Goal: Task Accomplishment & Management: Complete application form

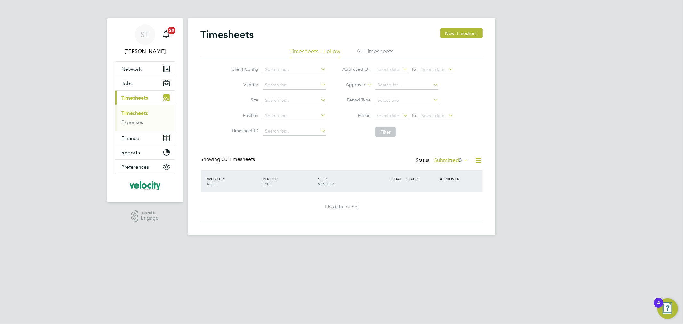
click at [384, 51] on li "All Timesheets" at bounding box center [374, 53] width 37 height 12
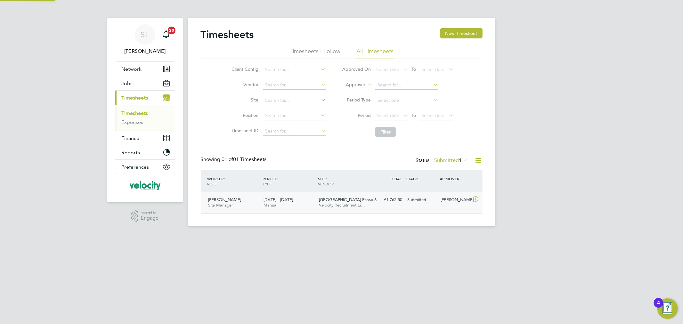
scroll to position [16, 56]
click at [443, 161] on label "Submitted 1" at bounding box center [451, 160] width 34 height 6
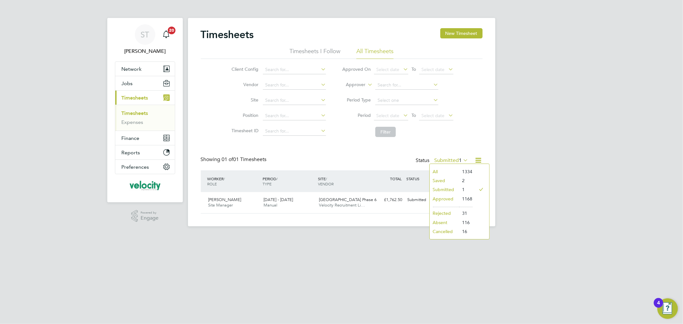
click at [445, 171] on li "All" at bounding box center [443, 171] width 29 height 9
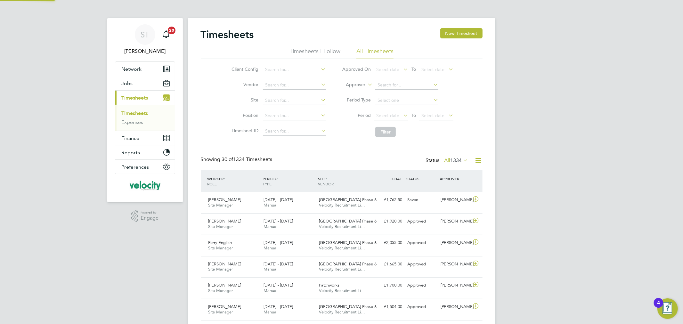
scroll to position [0, 0]
click at [466, 33] on button "New Timesheet" at bounding box center [461, 33] width 42 height 10
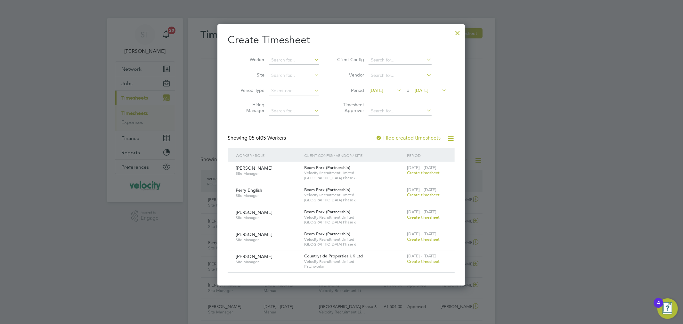
click at [416, 195] on span "Create timesheet" at bounding box center [423, 194] width 33 height 5
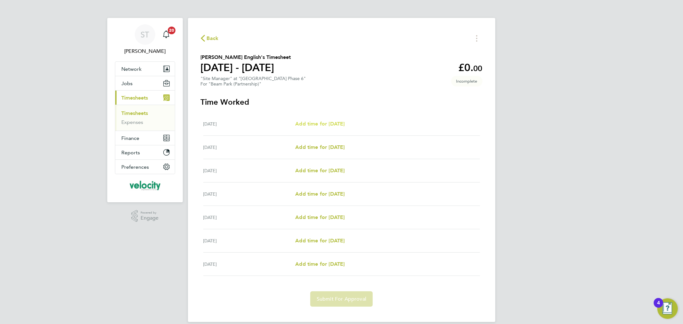
click at [332, 123] on span "Add time for [DATE]" at bounding box center [319, 124] width 49 height 6
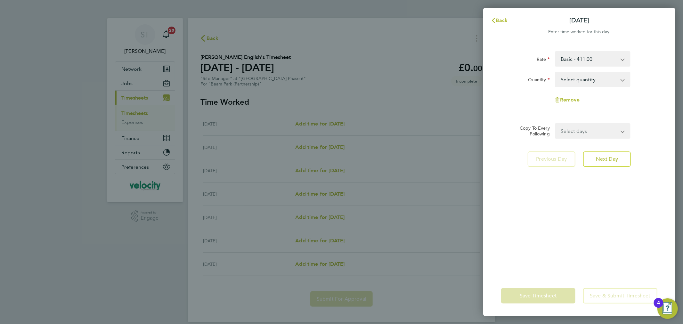
click at [571, 78] on select "Select quantity 0.5 1" at bounding box center [588, 79] width 67 height 14
select select "1"
click at [555, 72] on select "Select quantity 0.5 1" at bounding box center [588, 79] width 67 height 14
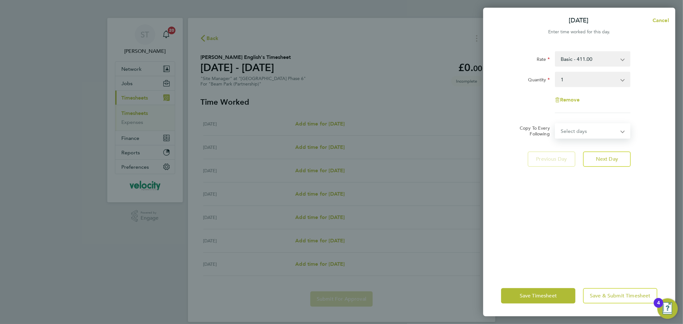
click at [572, 127] on select "Select days Day Weekday (Mon-Fri) Weekend (Sat-Sun) [DATE] [DATE] [DATE] [DATE]…" at bounding box center [588, 131] width 67 height 14
select select "WEEKDAY"
click at [555, 124] on select "Select days Day Weekday (Mon-Fri) Weekend (Sat-Sun) [DATE] [DATE] [DATE] [DATE]…" at bounding box center [588, 131] width 67 height 14
select select "[DATE]"
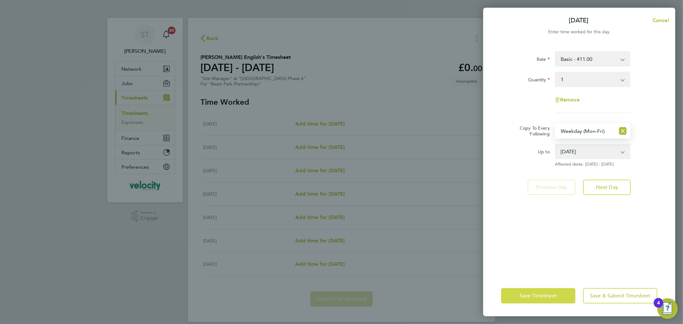
click at [551, 294] on span "Save Timesheet" at bounding box center [537, 295] width 37 height 6
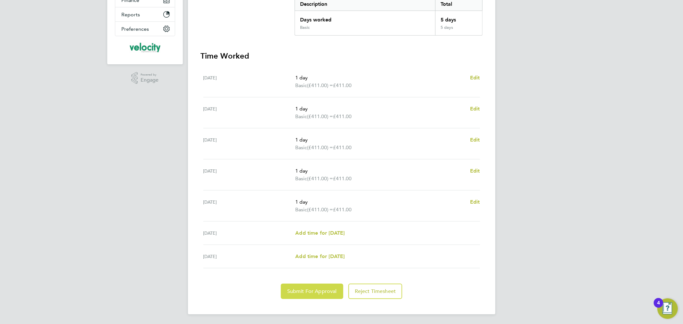
click at [323, 288] on span "Submit For Approval" at bounding box center [312, 291] width 50 height 6
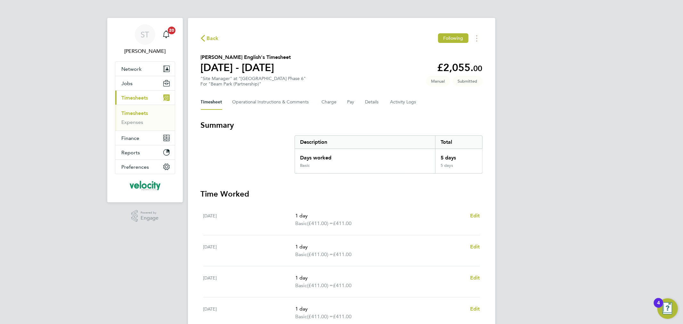
click at [210, 37] on span "Back" at bounding box center [213, 39] width 12 height 8
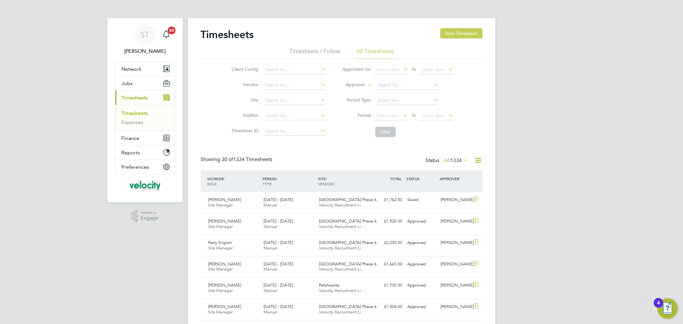
click at [455, 29] on button "New Timesheet" at bounding box center [461, 33] width 42 height 10
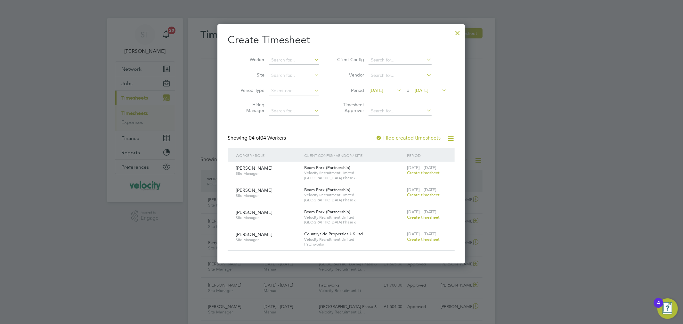
click at [418, 175] on span "Create timesheet" at bounding box center [423, 172] width 33 height 5
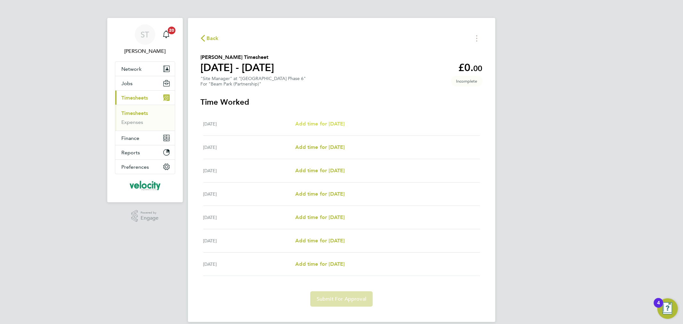
click at [313, 124] on span "Add time for [DATE]" at bounding box center [319, 124] width 49 height 6
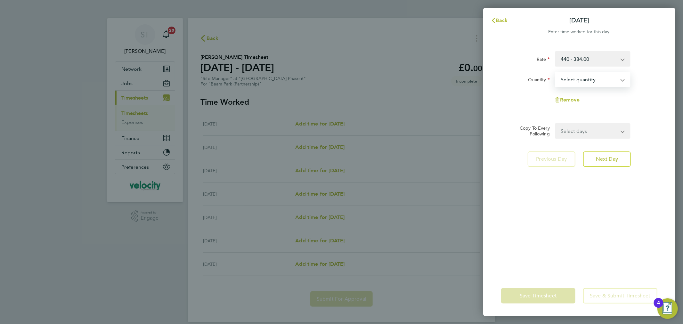
click at [581, 83] on select "Select quantity 0.5 1" at bounding box center [588, 79] width 67 height 14
select select "1"
click at [555, 72] on select "Select quantity 0.5 1" at bounding box center [588, 79] width 67 height 14
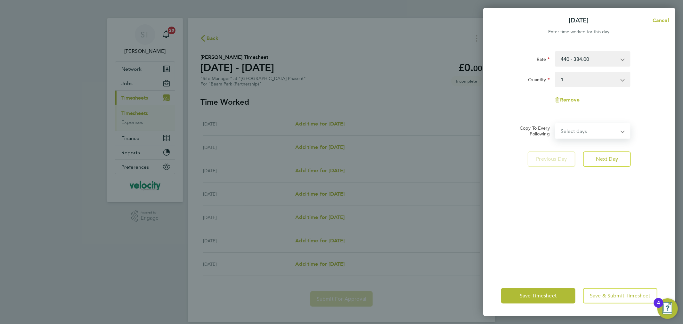
click at [583, 129] on select "Select days Day Weekday (Mon-Fri) Weekend (Sat-Sun) [DATE] [DATE] [DATE] [DATE]…" at bounding box center [588, 131] width 67 height 14
select select "DAY"
click at [555, 124] on select "Select days Day Weekday (Mon-Fri) Weekend (Sat-Sun) [DATE] [DATE] [DATE] [DATE]…" at bounding box center [588, 131] width 67 height 14
select select "[DATE]"
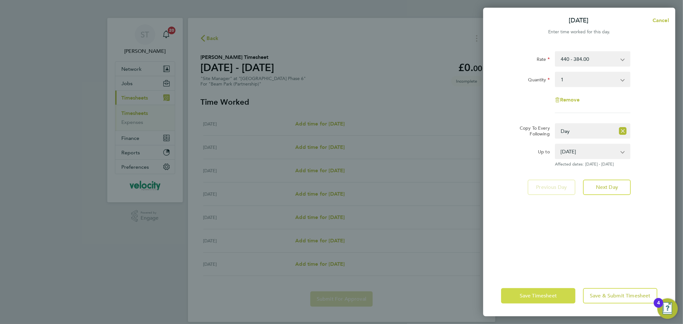
click at [539, 294] on span "Save Timesheet" at bounding box center [537, 295] width 37 height 6
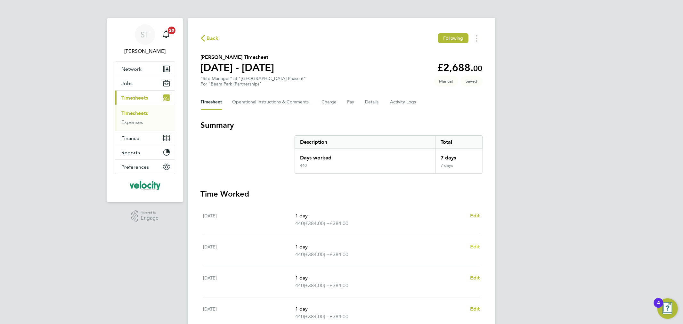
click at [475, 246] on span "Edit" at bounding box center [475, 247] width 10 height 6
select select "1"
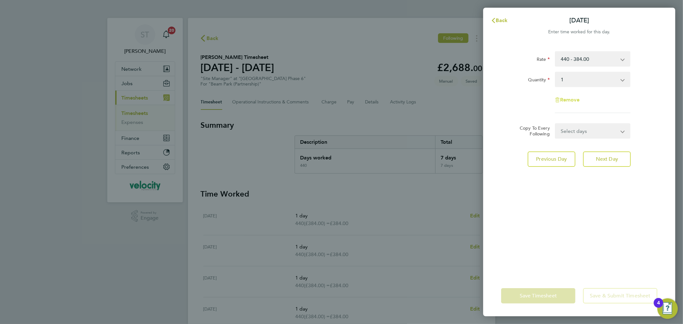
click at [574, 101] on span "Remove" at bounding box center [570, 100] width 20 height 6
select select "null"
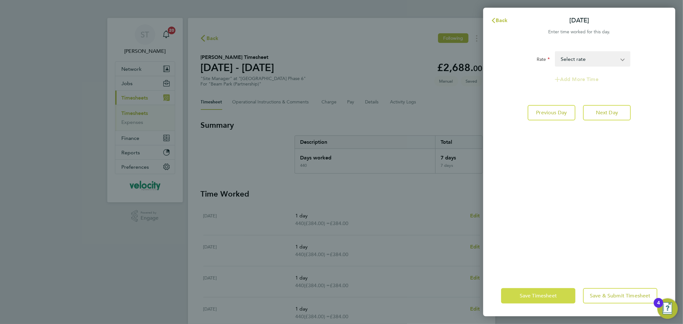
click at [539, 297] on span "Save Timesheet" at bounding box center [537, 295] width 37 height 6
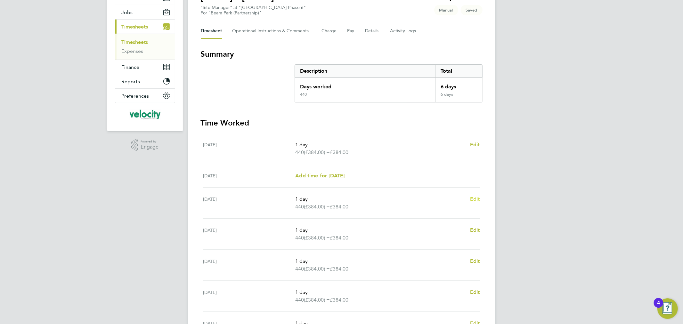
click at [478, 197] on span "Edit" at bounding box center [475, 199] width 10 height 6
select select "1"
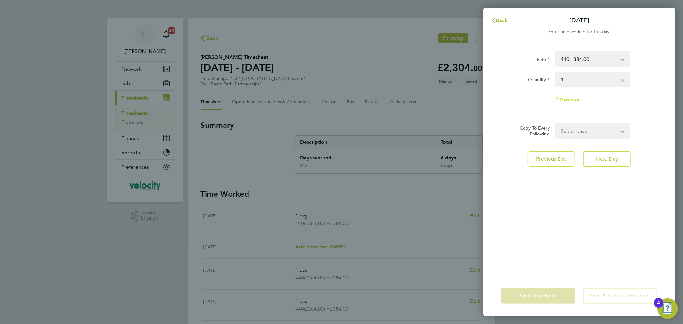
click at [571, 99] on span "Remove" at bounding box center [570, 100] width 20 height 6
select select "null"
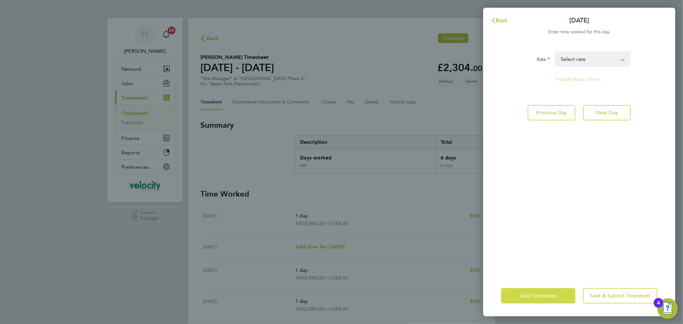
click at [545, 297] on span "Save Timesheet" at bounding box center [537, 295] width 37 height 6
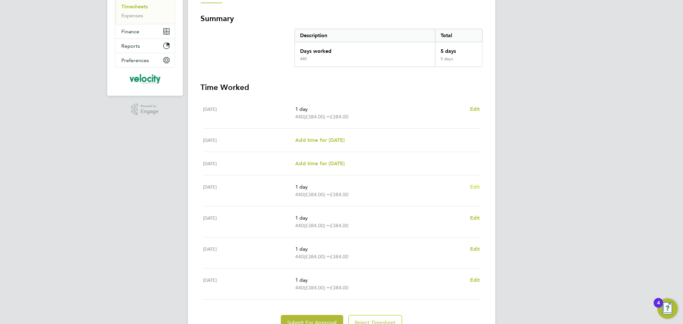
click at [471, 186] on span "Edit" at bounding box center [475, 187] width 10 height 6
select select "1"
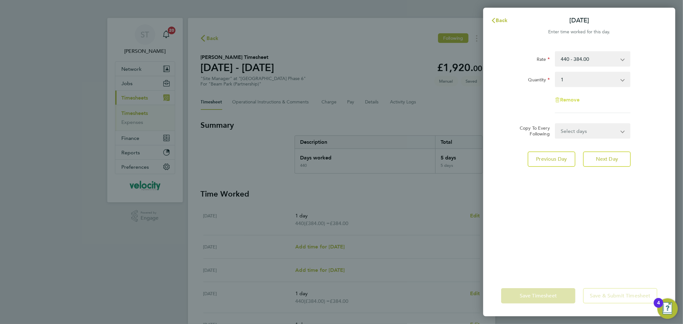
click at [578, 100] on span "Remove" at bounding box center [570, 100] width 20 height 6
select select "null"
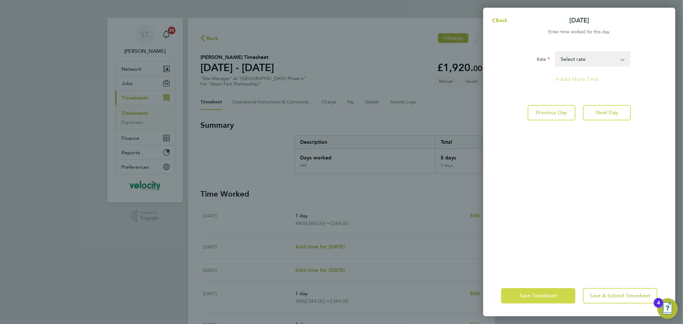
click at [531, 294] on span "Save Timesheet" at bounding box center [537, 295] width 37 height 6
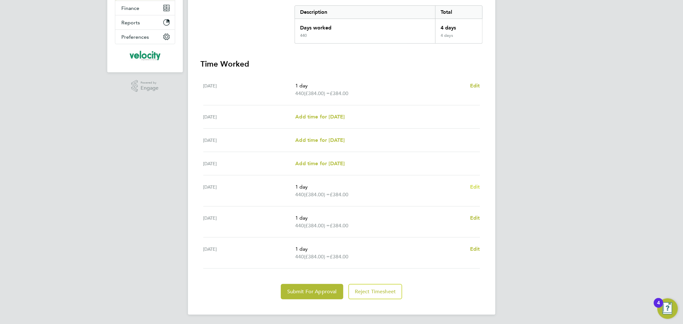
click at [476, 187] on span "Edit" at bounding box center [475, 187] width 10 height 6
select select "1"
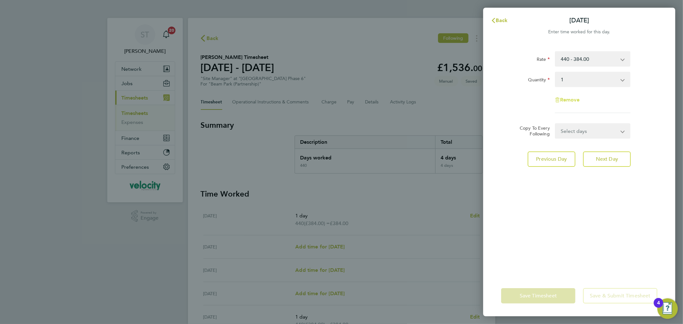
click at [568, 99] on span "Remove" at bounding box center [570, 100] width 20 height 6
select select "null"
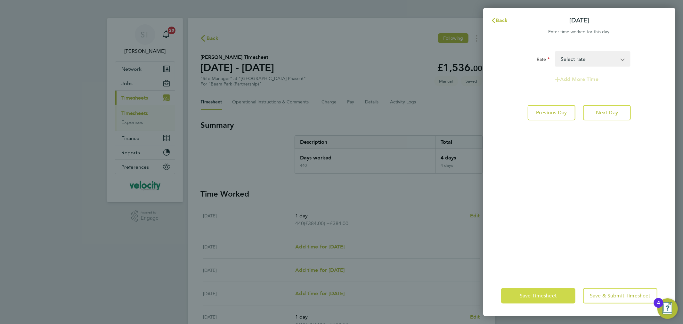
click at [522, 297] on span "Save Timesheet" at bounding box center [537, 295] width 37 height 6
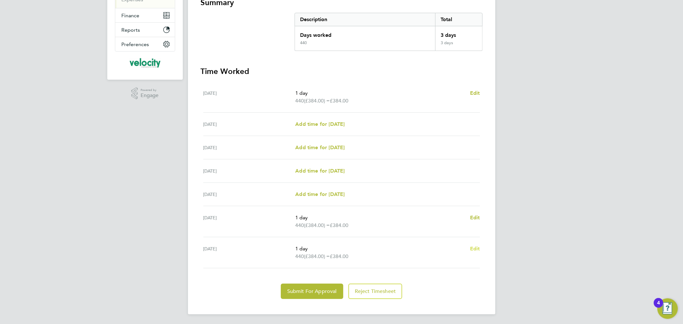
click at [475, 247] on span "Edit" at bounding box center [475, 248] width 10 height 6
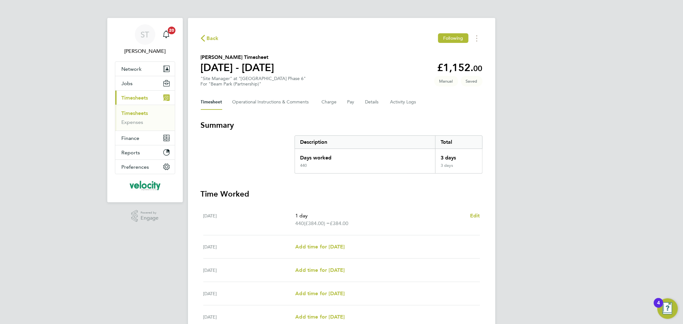
select select "1"
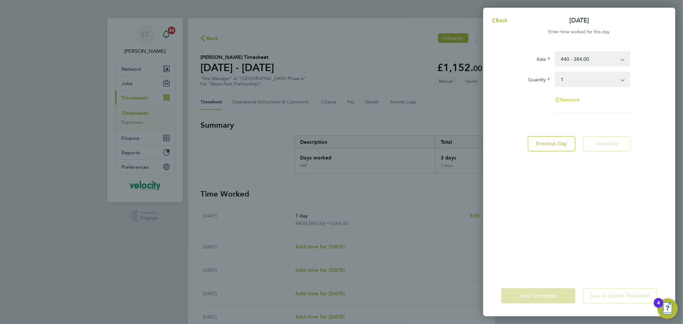
click at [564, 100] on span "Remove" at bounding box center [570, 100] width 20 height 6
select select "null"
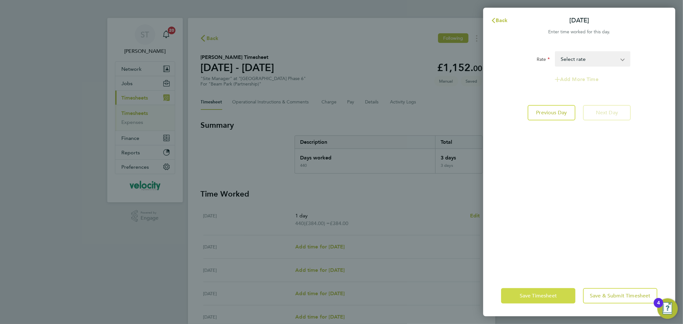
click at [521, 298] on span "Save Timesheet" at bounding box center [537, 295] width 37 height 6
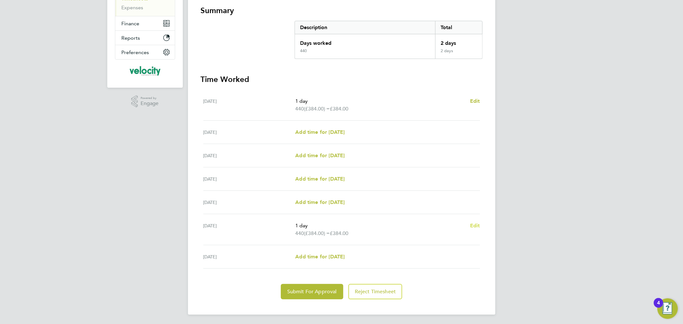
click at [477, 225] on span "Edit" at bounding box center [475, 225] width 10 height 6
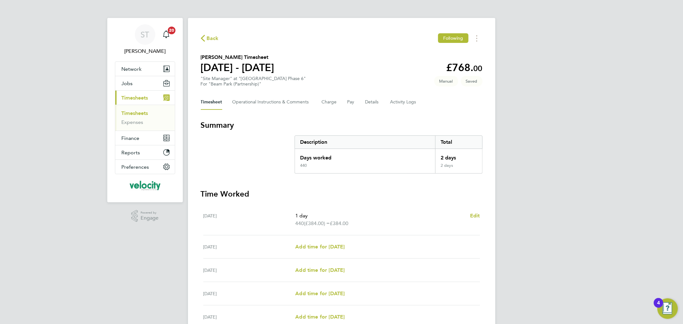
select select "1"
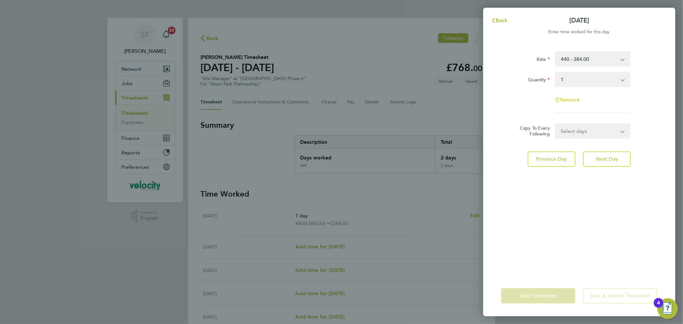
click at [562, 100] on span "Remove" at bounding box center [570, 100] width 20 height 6
select select "null"
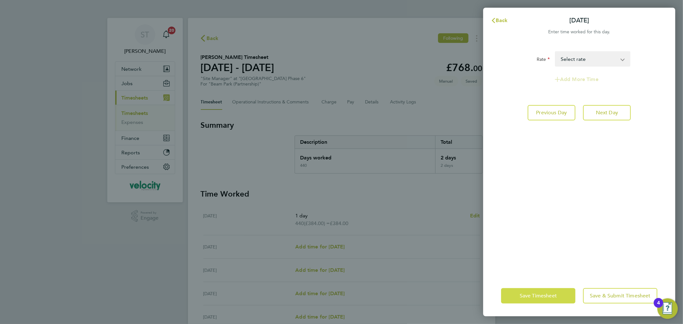
click at [523, 291] on button "Save Timesheet" at bounding box center [538, 295] width 74 height 15
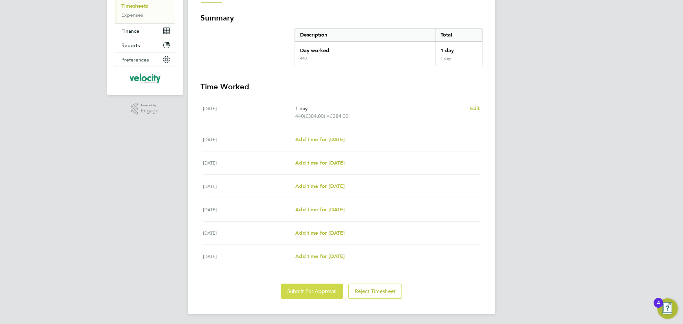
click at [295, 290] on span "Submit For Approval" at bounding box center [312, 291] width 50 height 6
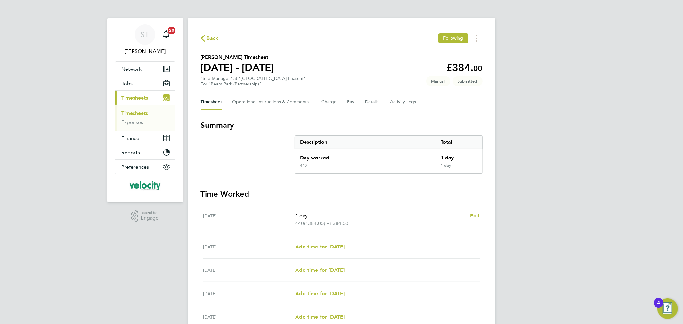
click at [204, 38] on icon "button" at bounding box center [203, 38] width 4 height 7
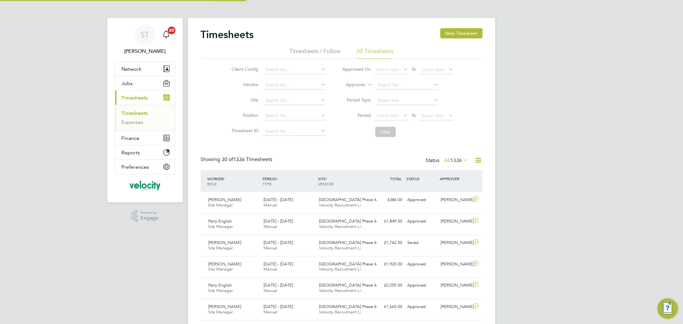
scroll to position [16, 56]
click at [233, 278] on div "[PERSON_NAME] English Site Manager [DATE] - [DATE] [DATE] - [DATE] Manual [GEOG…" at bounding box center [342, 287] width 282 height 21
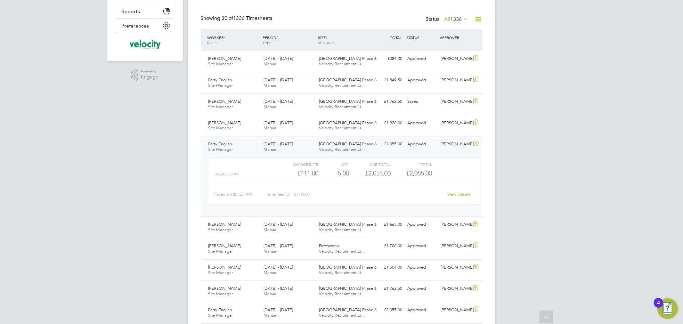
scroll to position [213, 0]
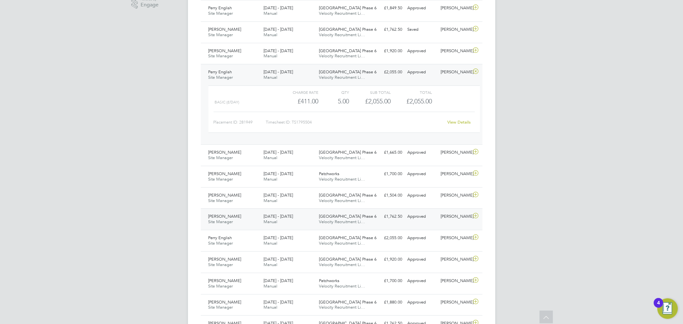
click at [279, 221] on div "[DATE] - [DATE] Manual" at bounding box center [288, 219] width 55 height 16
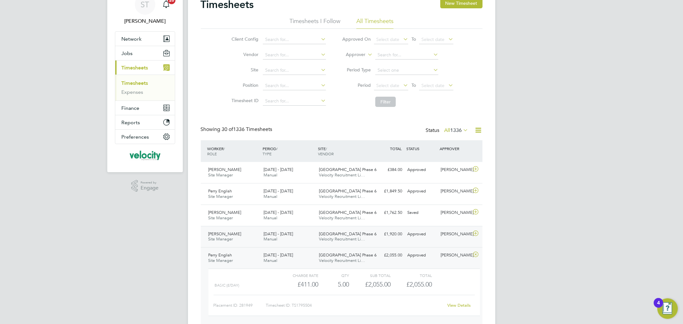
scroll to position [107, 0]
